Goal: Task Accomplishment & Management: Manage account settings

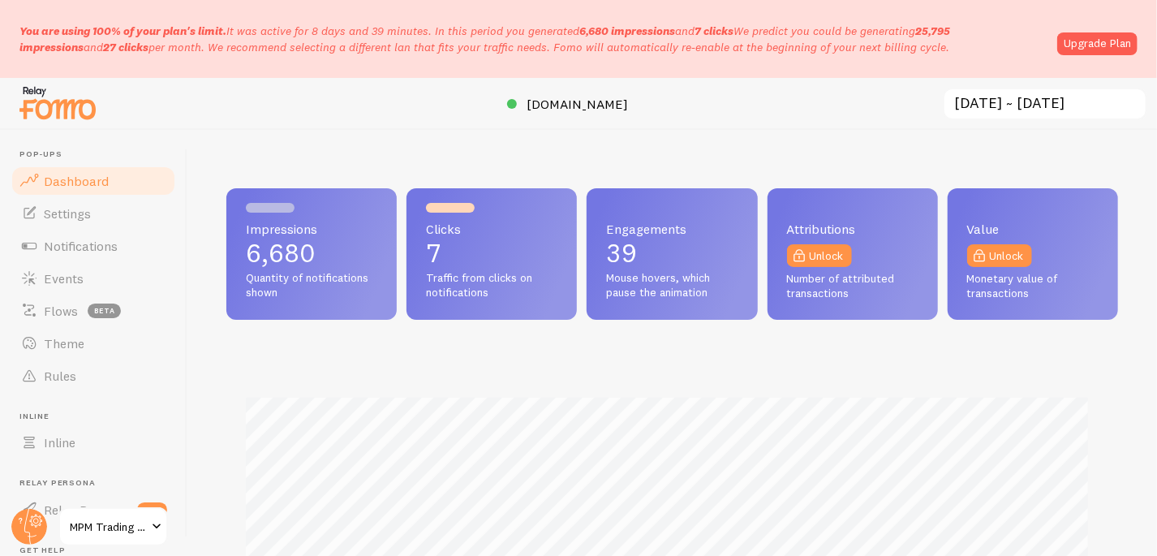
click at [28, 531] on circle at bounding box center [29, 527] width 36 height 36
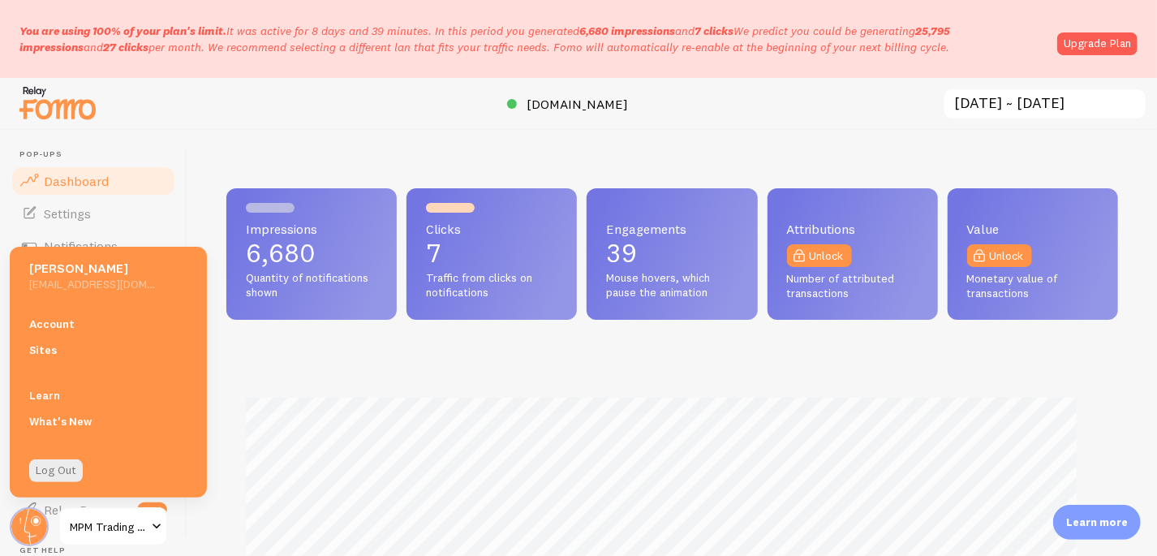
scroll to position [811209, 810754]
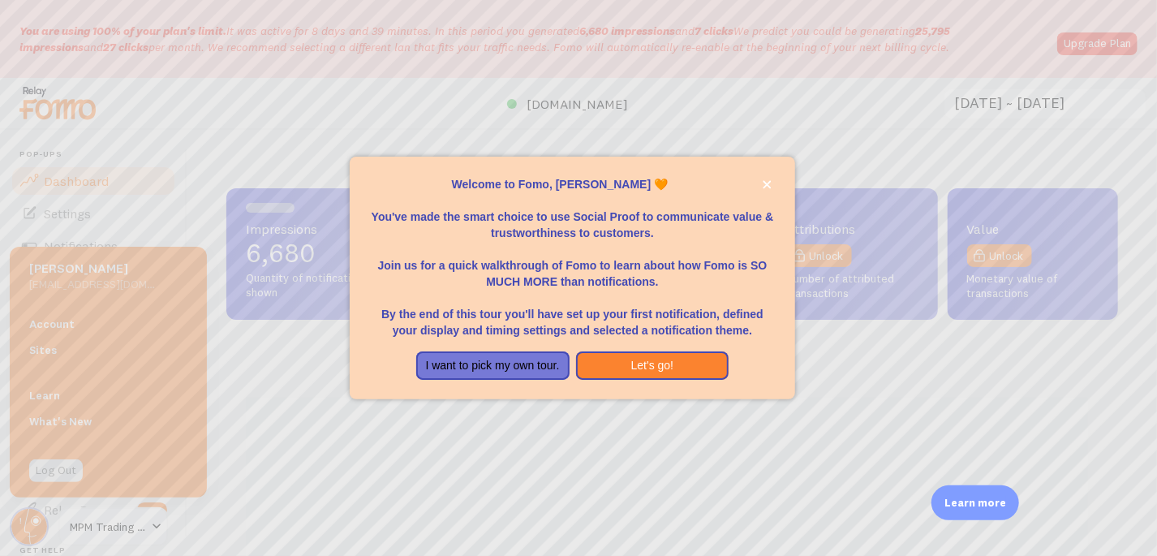
click at [62, 319] on div at bounding box center [578, 278] width 1157 height 556
click at [765, 183] on icon "close," at bounding box center [767, 184] width 8 height 8
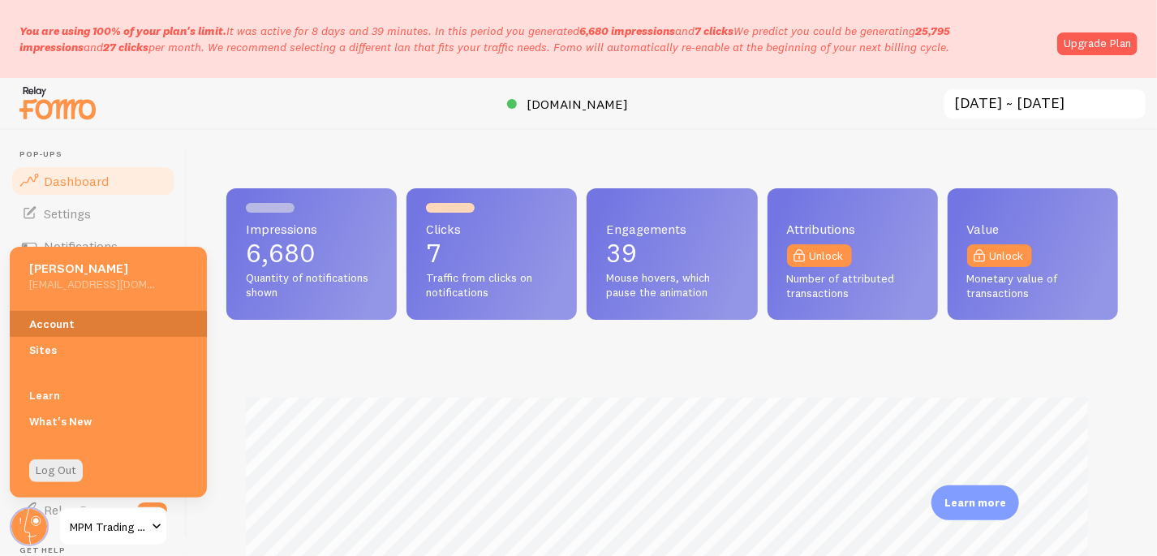
click at [47, 326] on link "Account" at bounding box center [108, 324] width 197 height 26
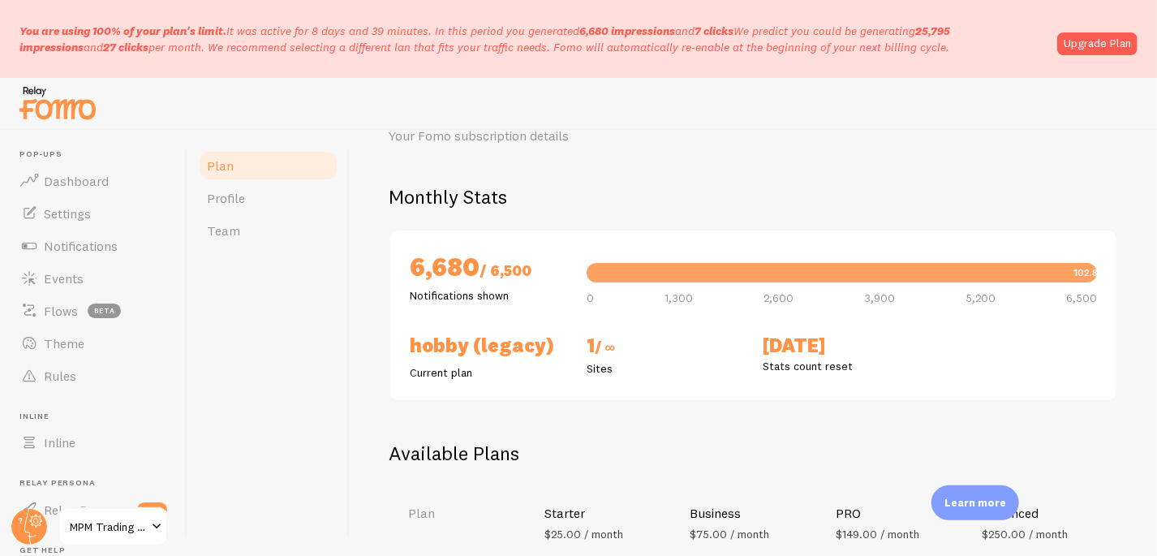
scroll to position [353, 0]
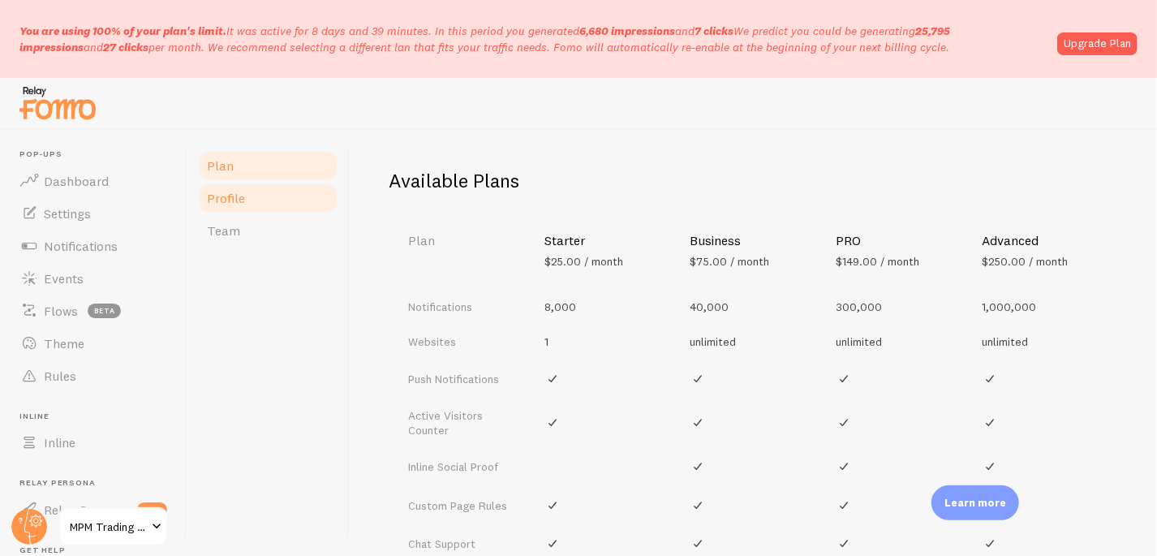
click at [222, 192] on span "Profile" at bounding box center [226, 198] width 38 height 16
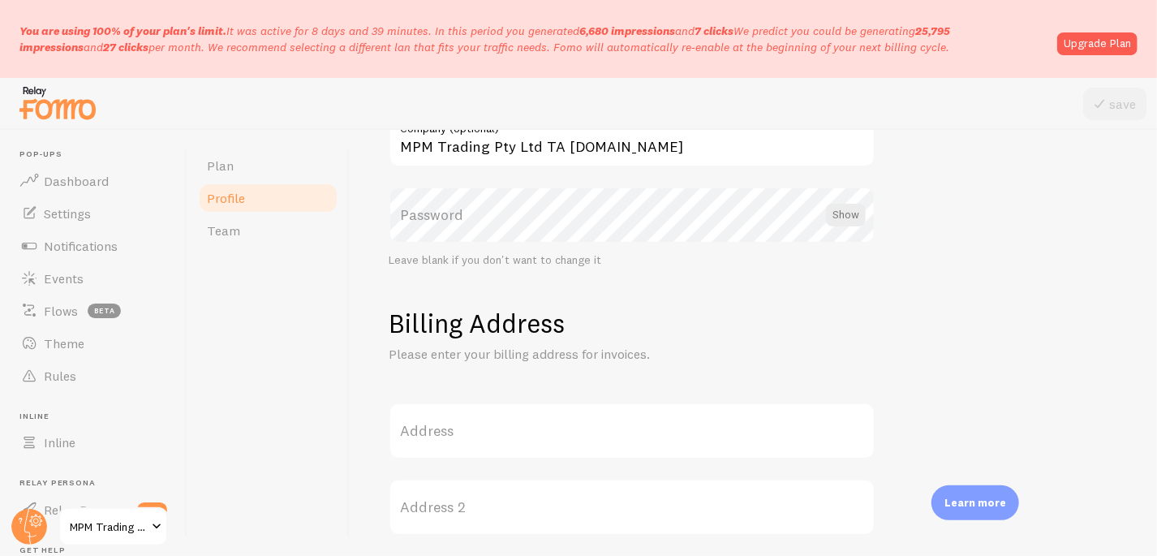
scroll to position [659, 0]
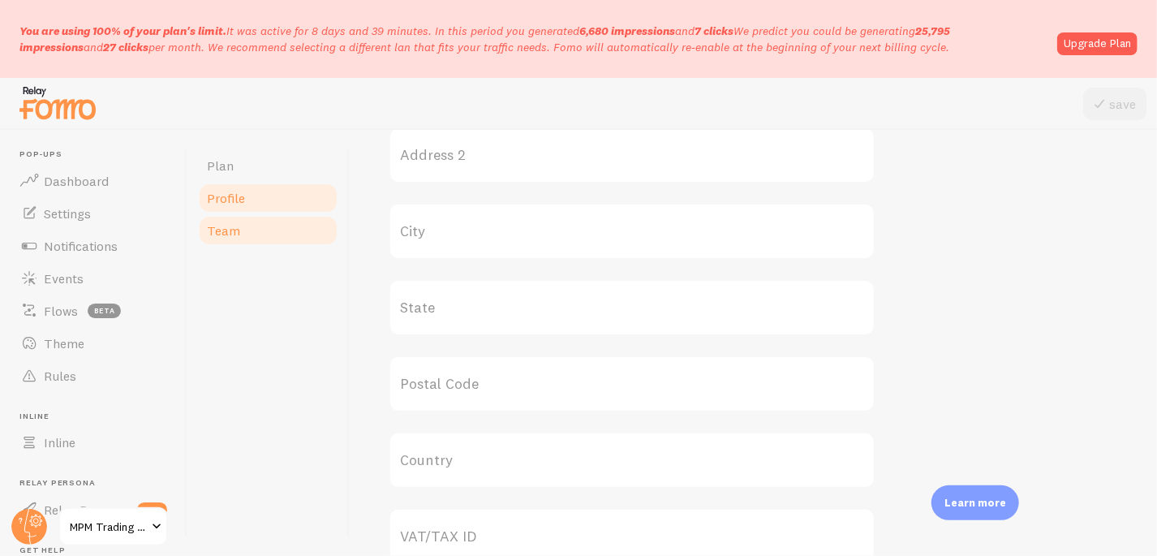
click at [228, 231] on span "Team" at bounding box center [223, 230] width 33 height 16
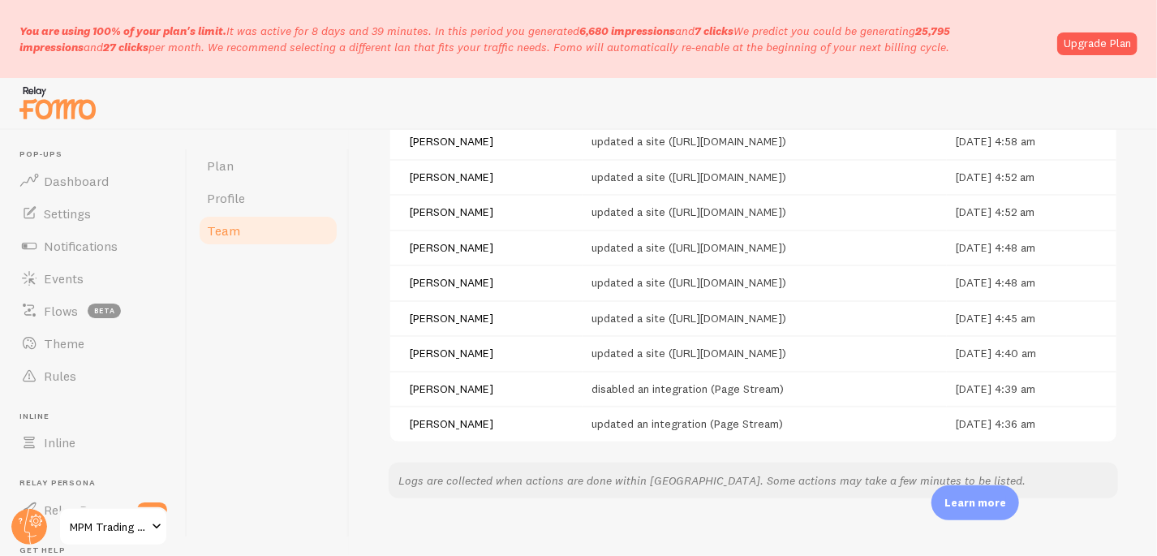
scroll to position [566, 0]
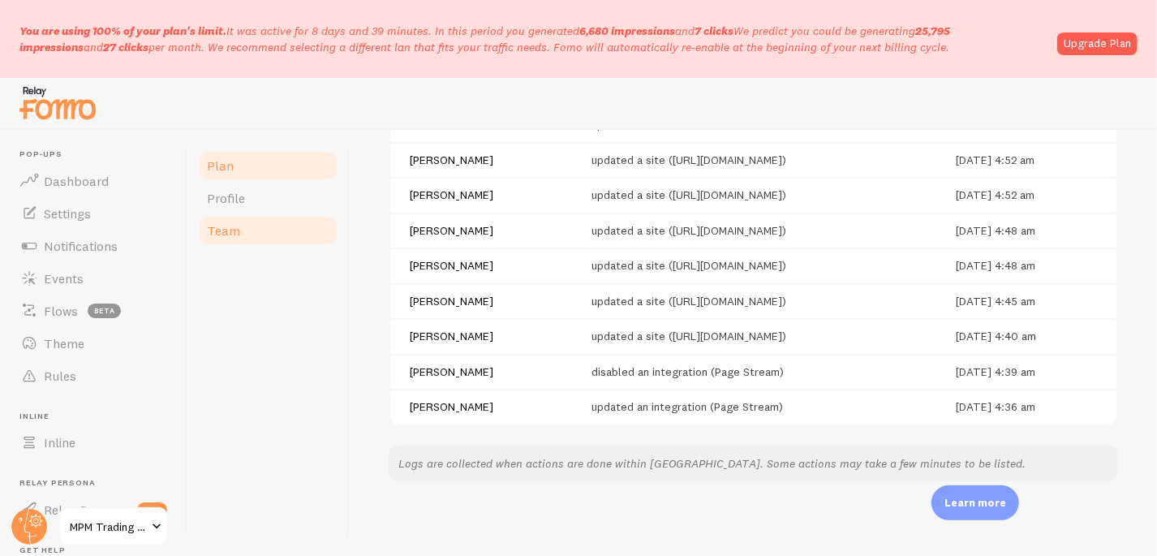
click at [222, 157] on span "Plan" at bounding box center [220, 165] width 27 height 16
